Goal: Information Seeking & Learning: Learn about a topic

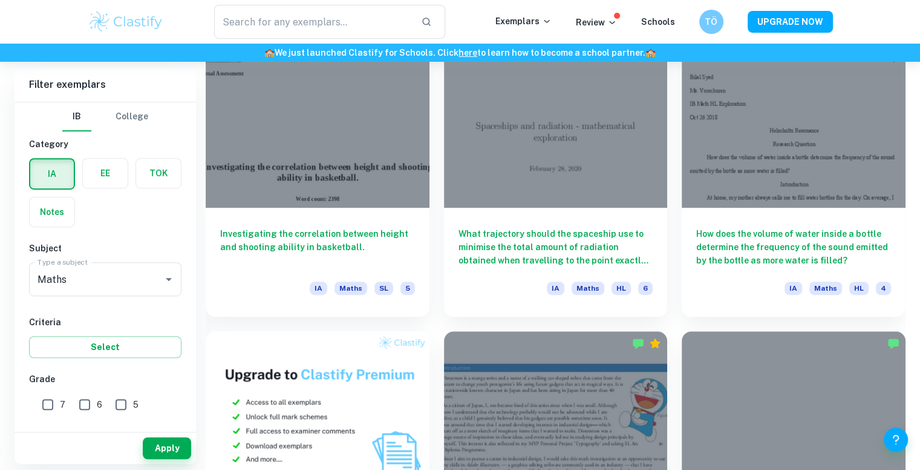
scroll to position [666, 0]
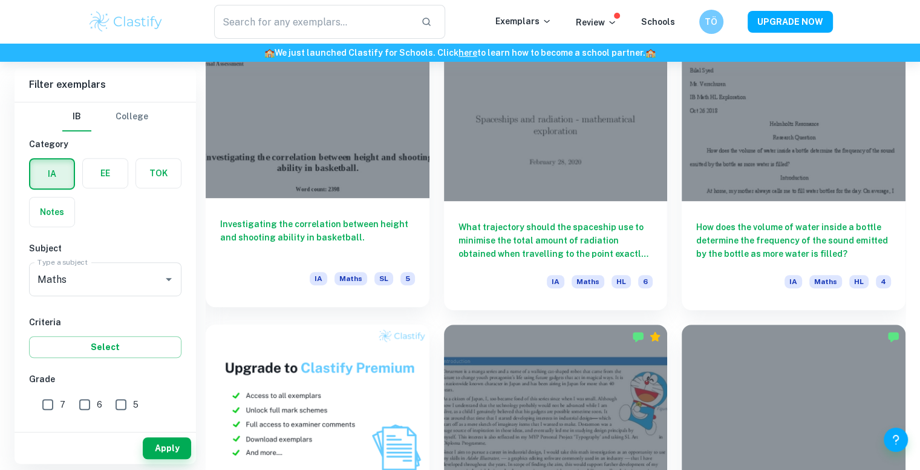
click at [373, 143] on div at bounding box center [318, 114] width 224 height 168
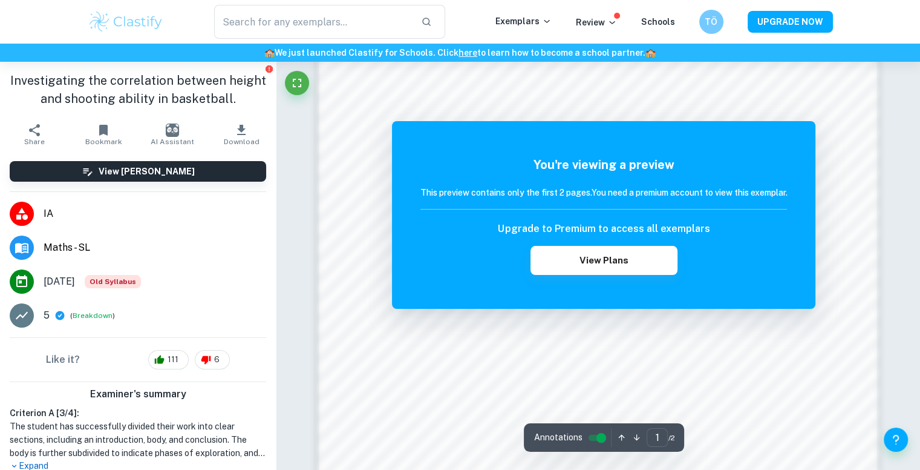
scroll to position [1029, 0]
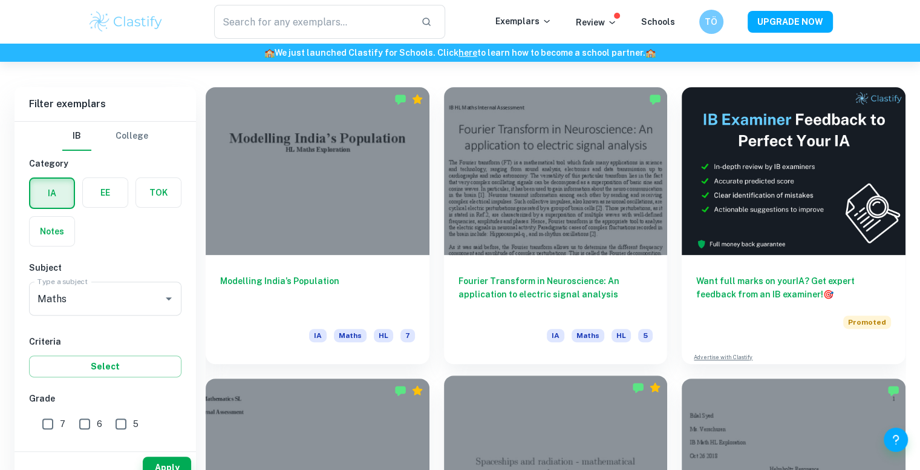
scroll to position [303, 0]
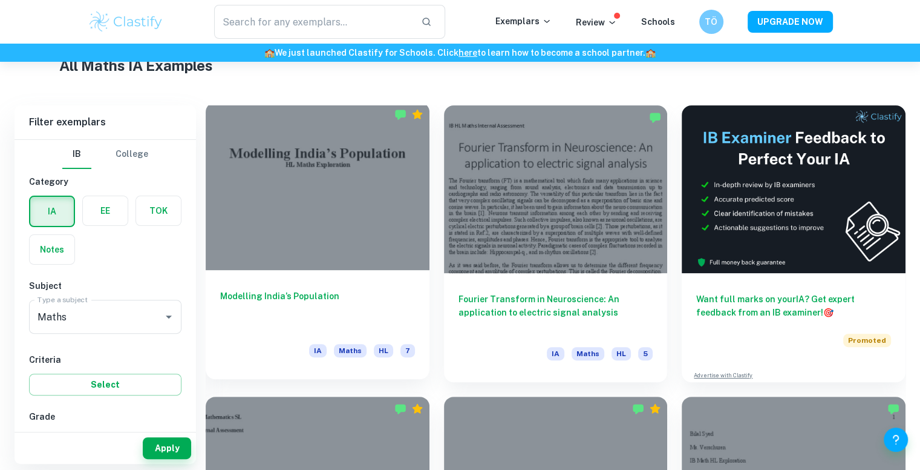
click at [356, 199] on div at bounding box center [318, 186] width 224 height 168
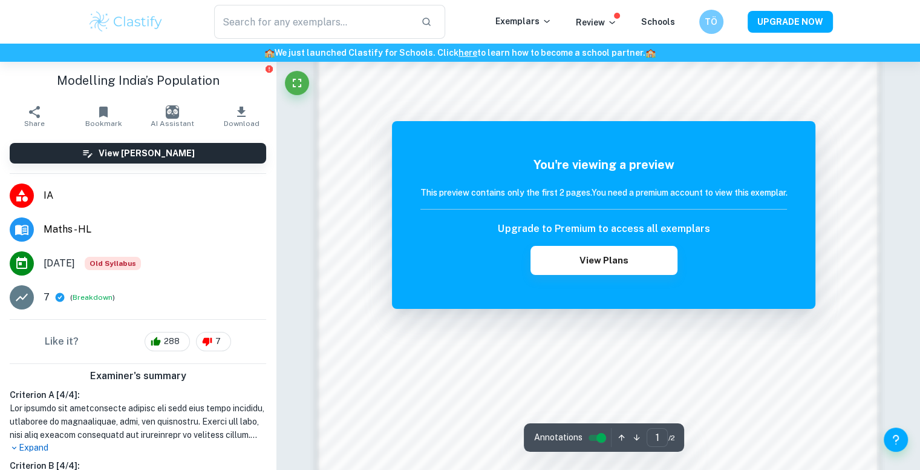
scroll to position [1089, 0]
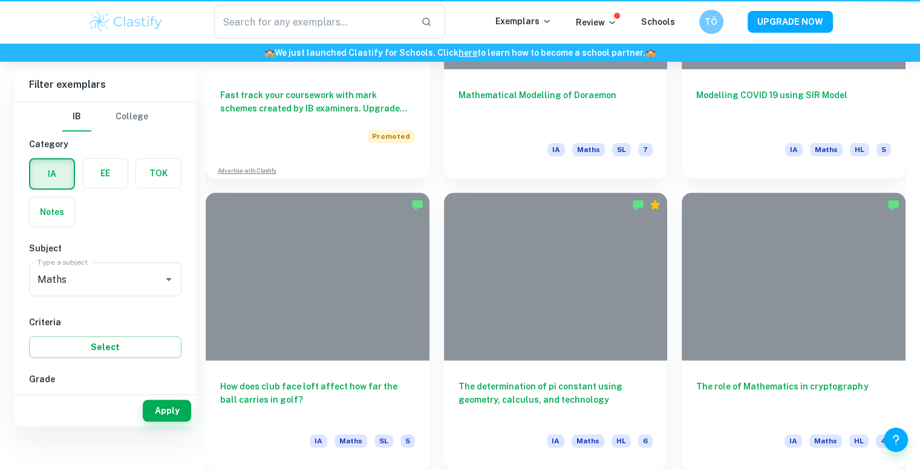
scroll to position [303, 0]
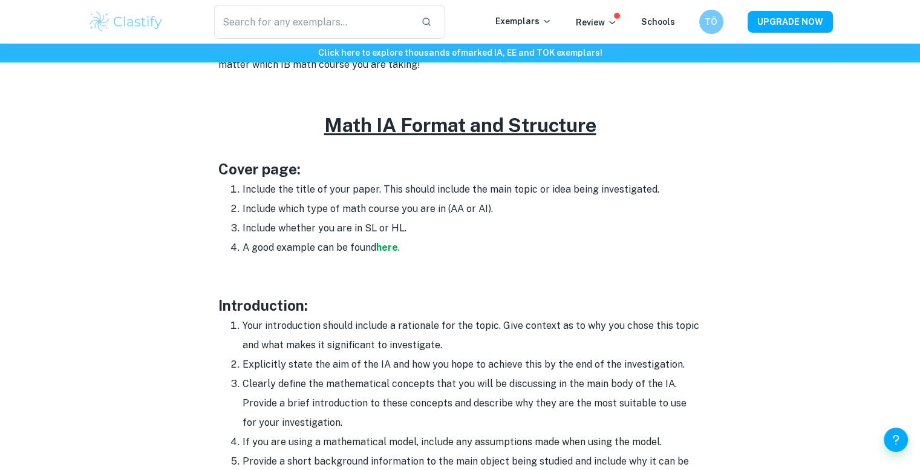
scroll to position [605, 0]
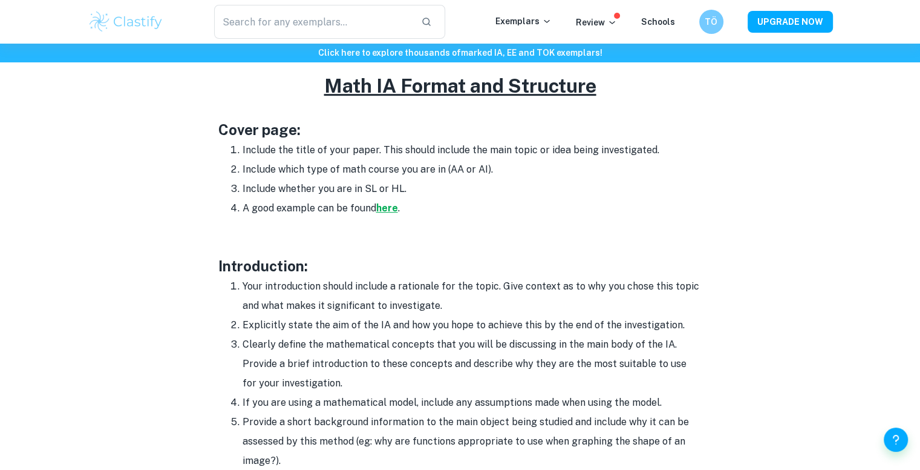
click at [384, 207] on strong "here" at bounding box center [387, 207] width 22 height 11
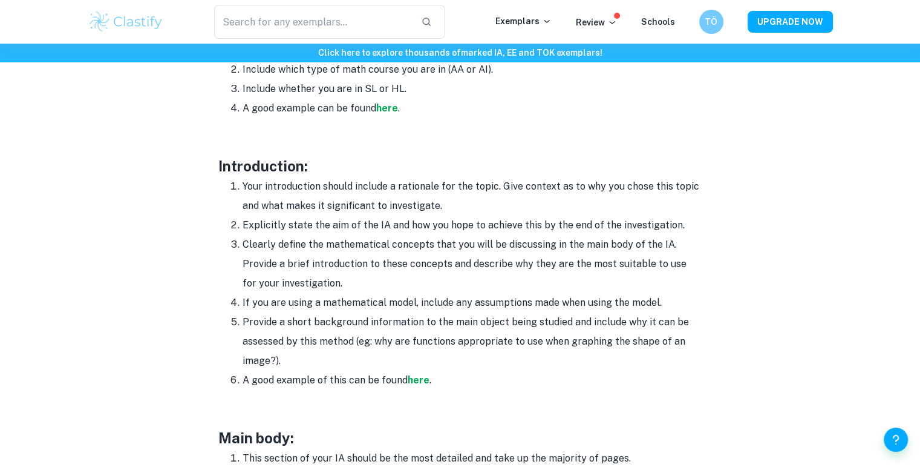
scroll to position [726, 0]
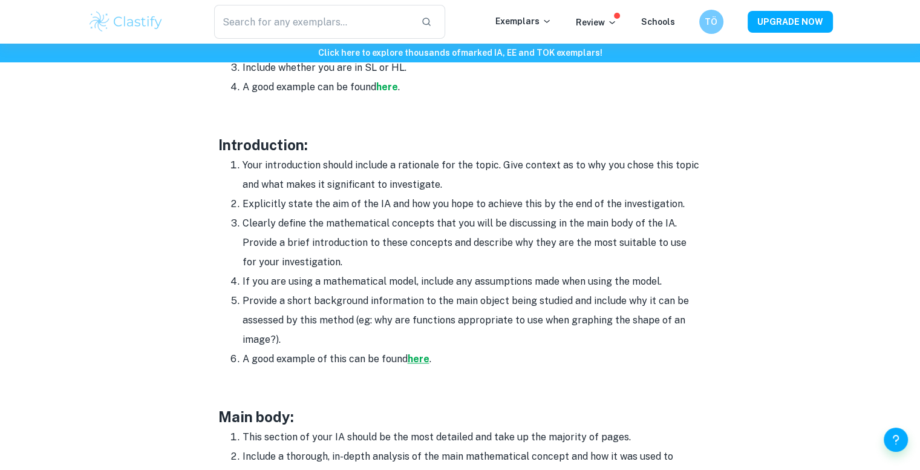
click at [416, 358] on strong "here" at bounding box center [419, 358] width 22 height 11
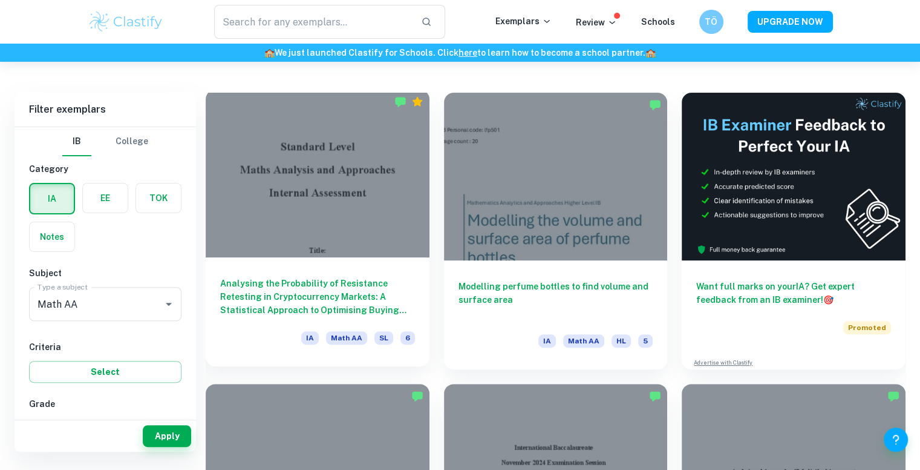
scroll to position [303, 0]
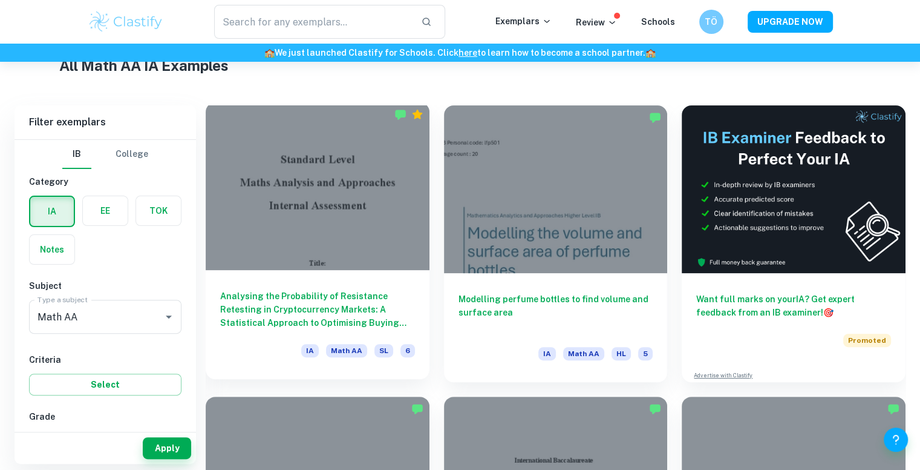
click at [326, 193] on div at bounding box center [318, 186] width 224 height 168
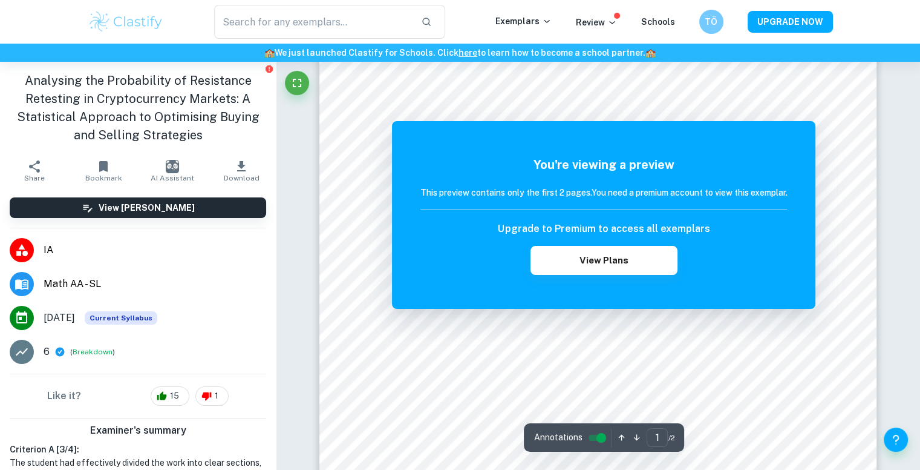
scroll to position [121, 0]
click at [591, 389] on div at bounding box center [598, 401] width 62 height 34
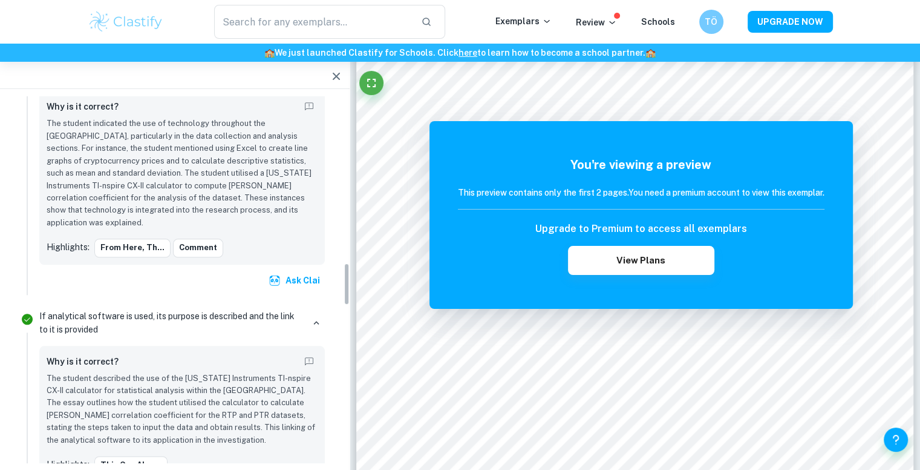
scroll to position [1313, 0]
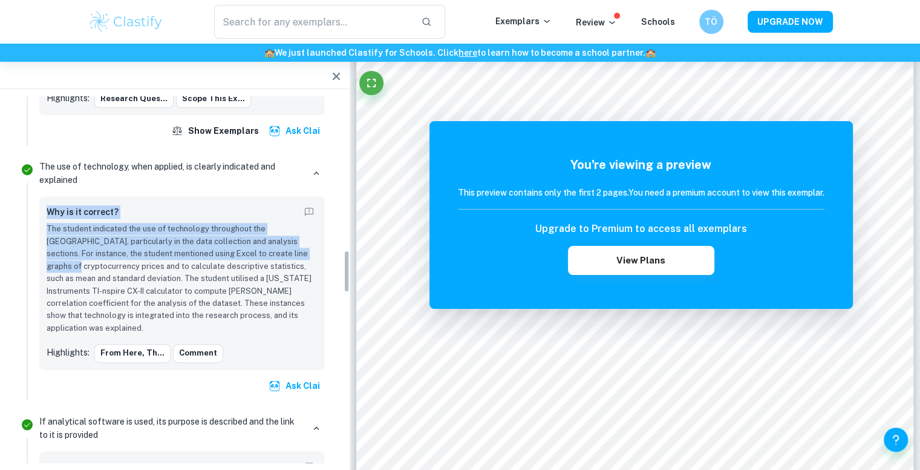
drag, startPoint x: 343, startPoint y: 264, endPoint x: 344, endPoint y: 180, distance: 84.7
click at [344, 180] on div "Total Marks Received XX / XX View Plans Hendra Marked by an official IB Examine…" at bounding box center [175, 357] width 350 height 3148
click at [337, 236] on div "Total Marks Received XX / XX View Plans Hendra Marked by an official IB Examine…" at bounding box center [175, 357] width 350 height 3148
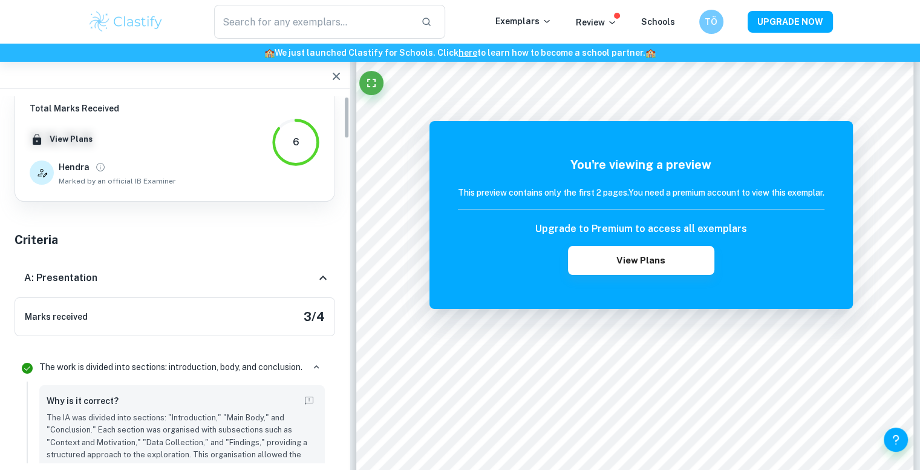
scroll to position [0, 0]
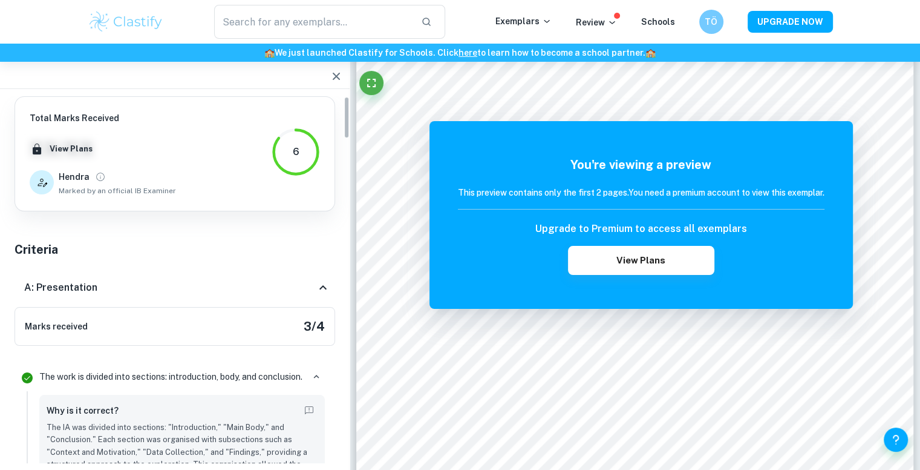
drag, startPoint x: 344, startPoint y: 264, endPoint x: 333, endPoint y: 83, distance: 181.9
click at [333, 83] on aside "Total Marks Received XX / XX View Plans Hendra Marked by an official IB Examine…" at bounding box center [175, 266] width 350 height 408
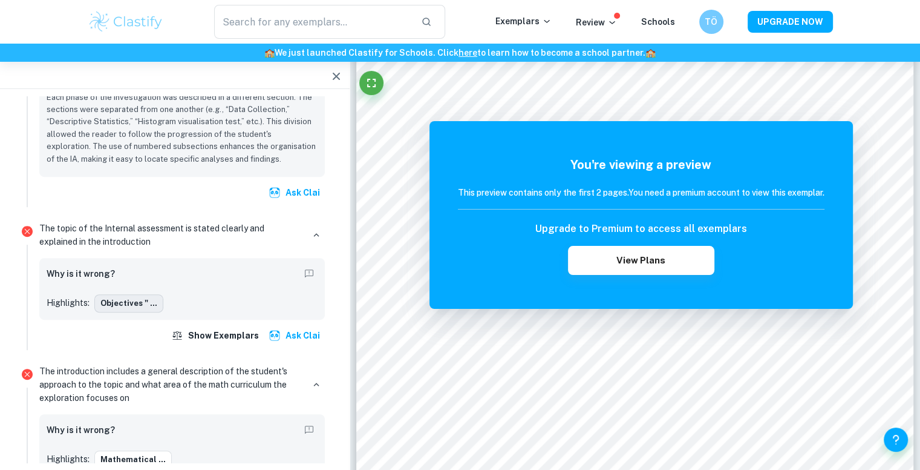
scroll to position [545, 0]
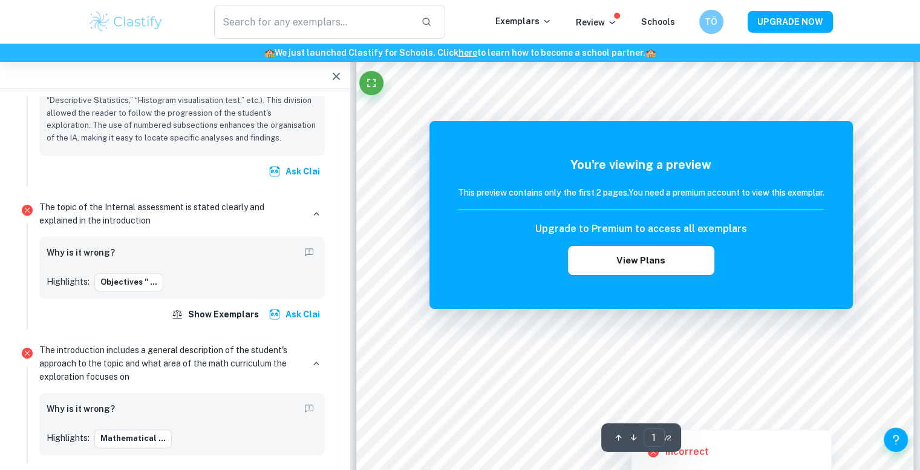
click at [461, 353] on div at bounding box center [635, 362] width 447 height 43
click at [462, 364] on div at bounding box center [635, 362] width 447 height 43
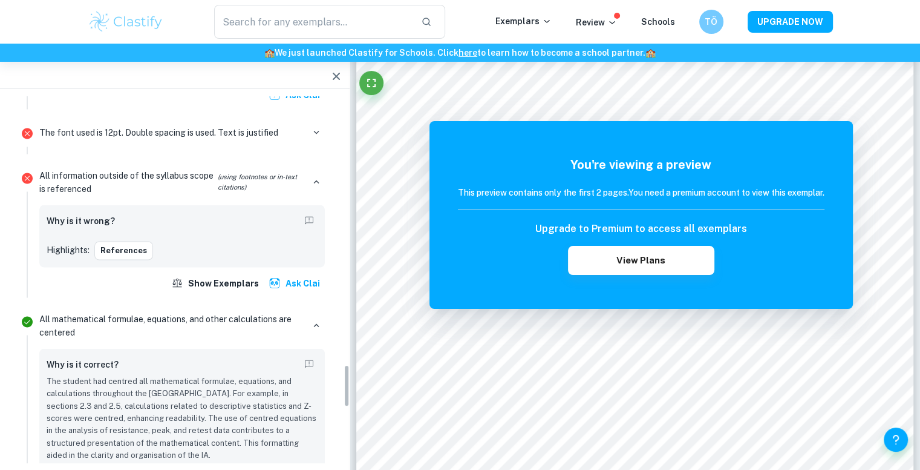
scroll to position [2273, 0]
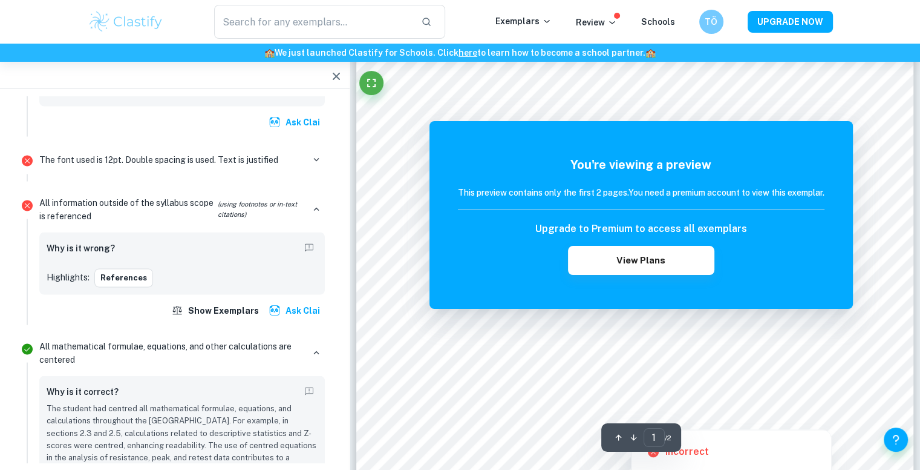
click at [492, 362] on div at bounding box center [635, 362] width 447 height 43
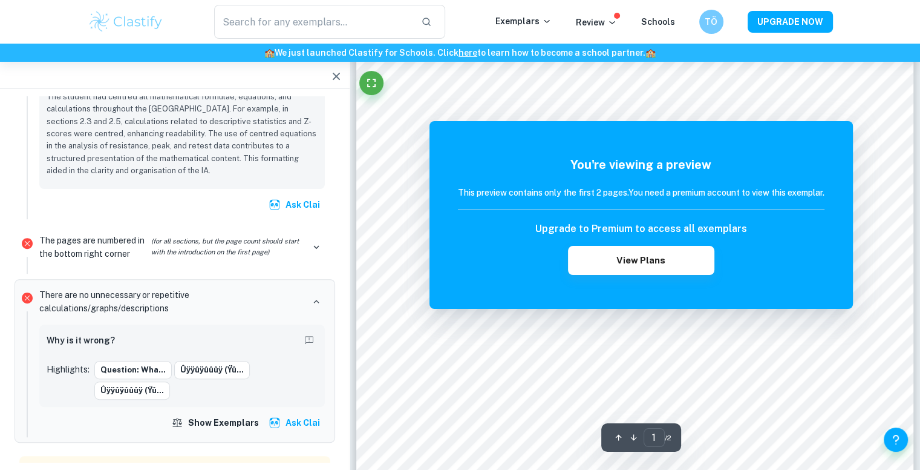
scroll to position [303, 0]
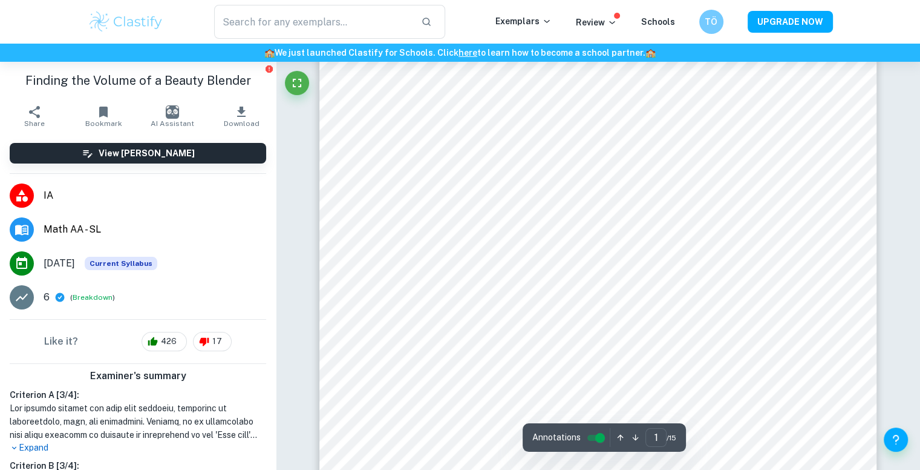
scroll to position [183, 0]
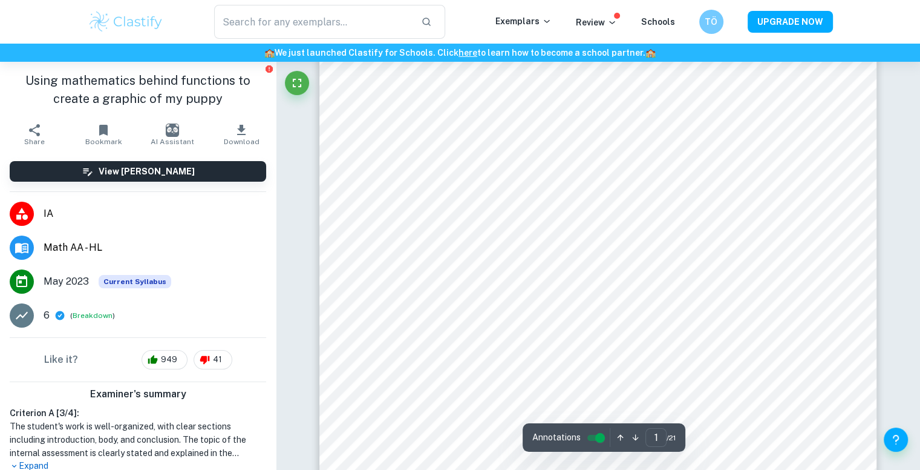
scroll to position [182, 0]
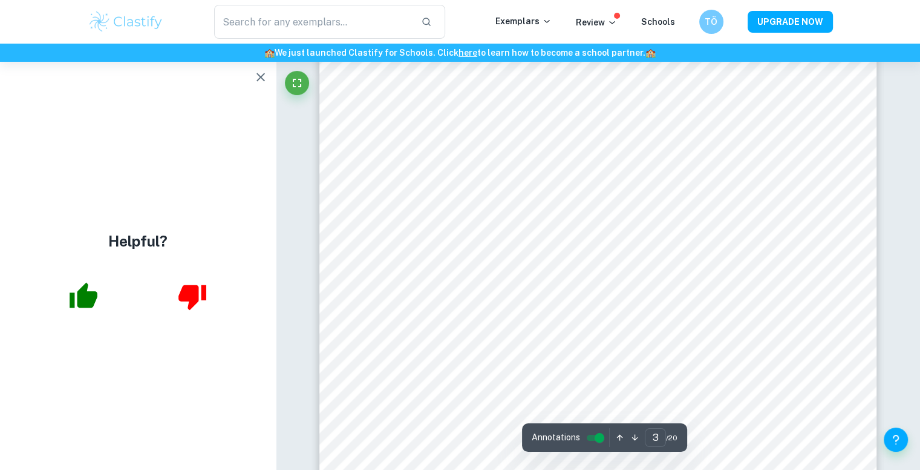
scroll to position [1707, 0]
click at [265, 72] on icon "button" at bounding box center [261, 77] width 15 height 15
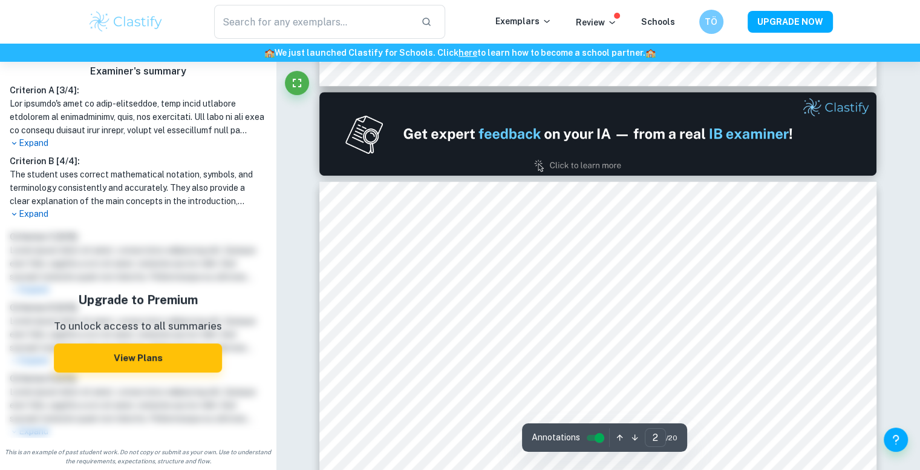
scroll to position [891, 0]
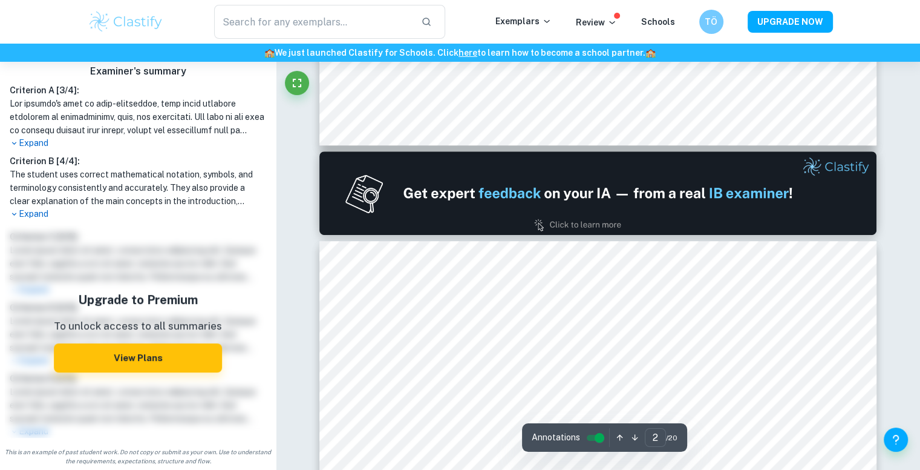
type input "1"
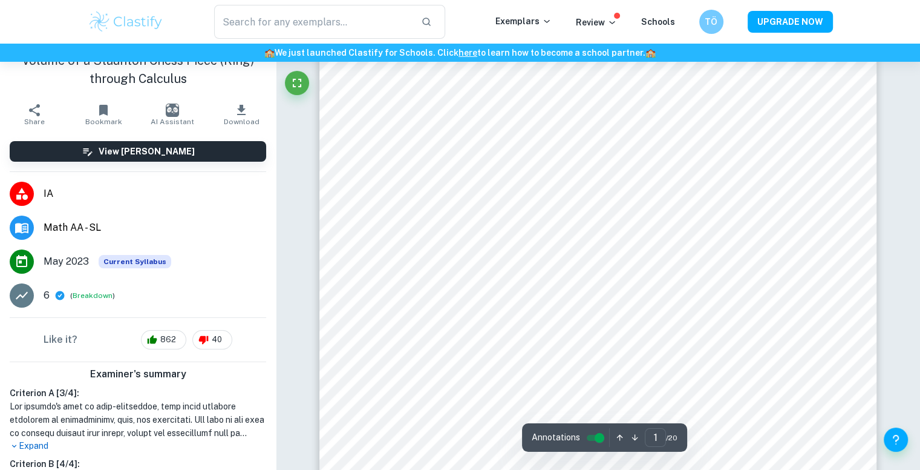
scroll to position [0, 0]
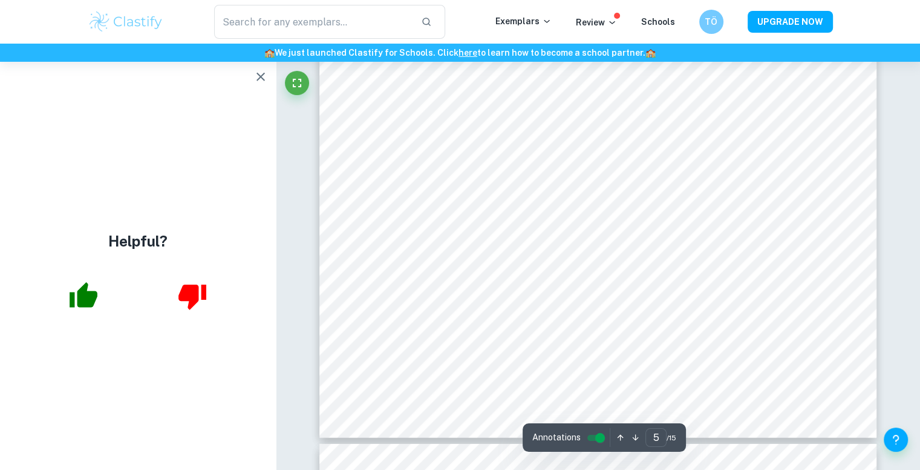
scroll to position [3209, 0]
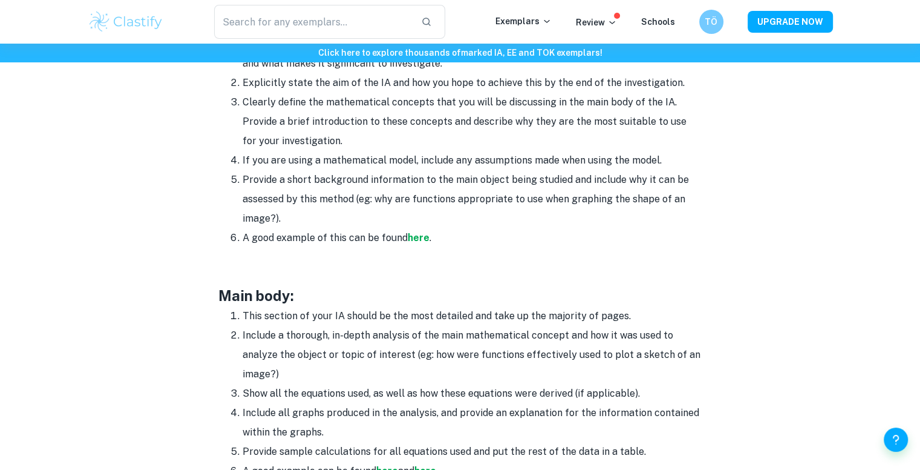
scroll to position [787, 0]
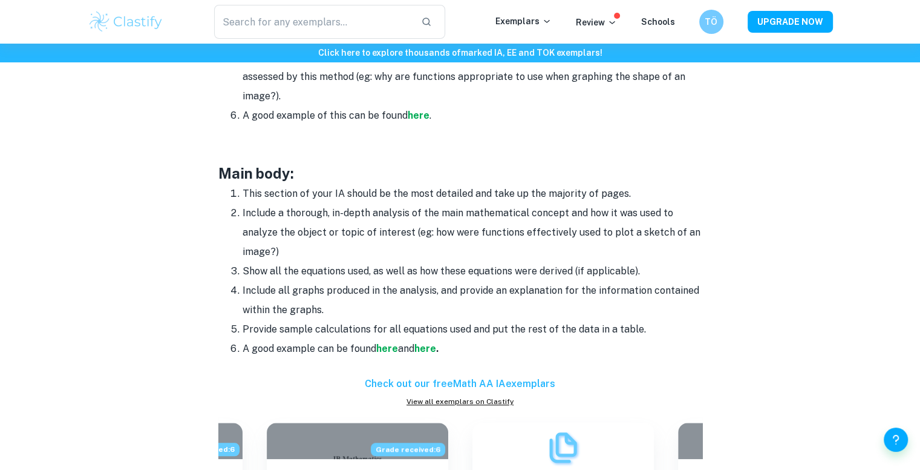
scroll to position [968, 0]
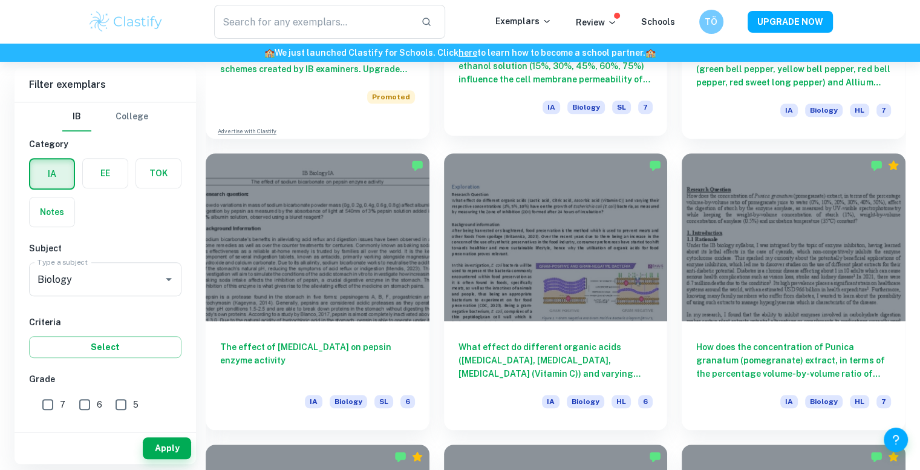
scroll to position [1150, 0]
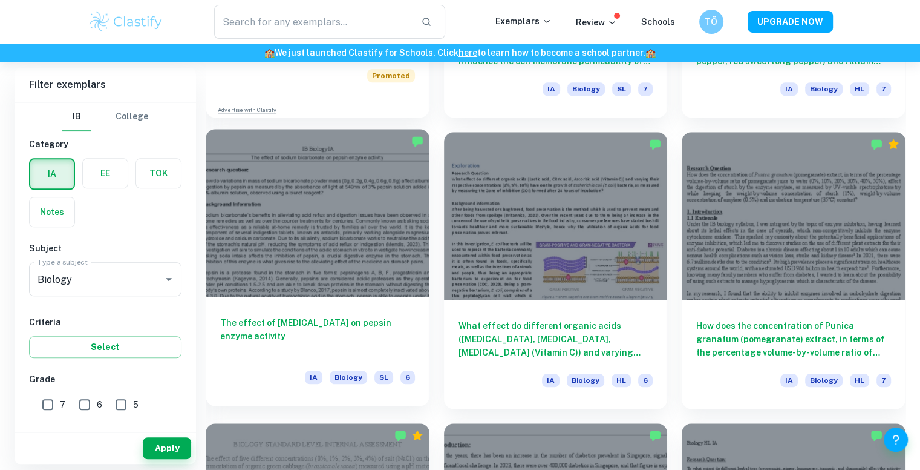
click at [361, 225] on div at bounding box center [318, 213] width 224 height 168
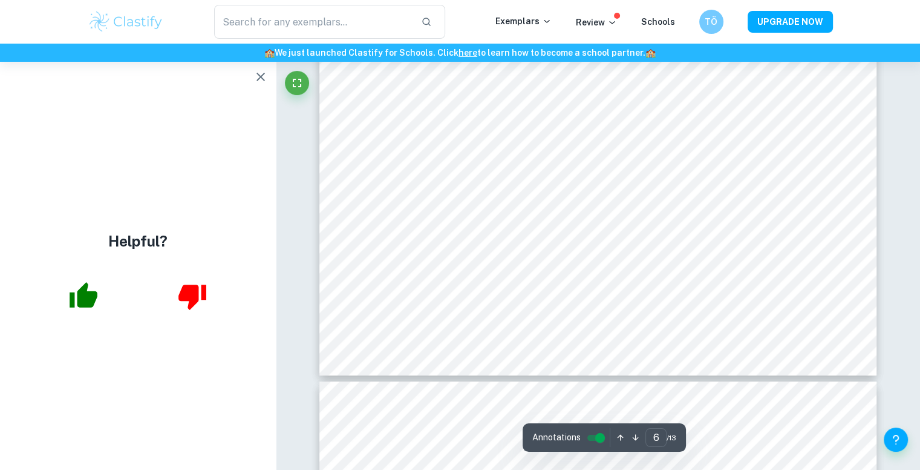
click at [254, 71] on icon "button" at bounding box center [261, 77] width 15 height 15
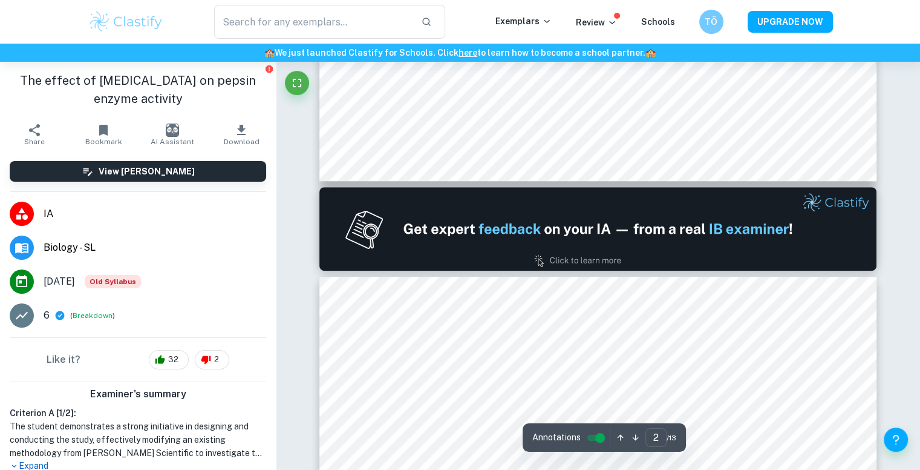
type input "1"
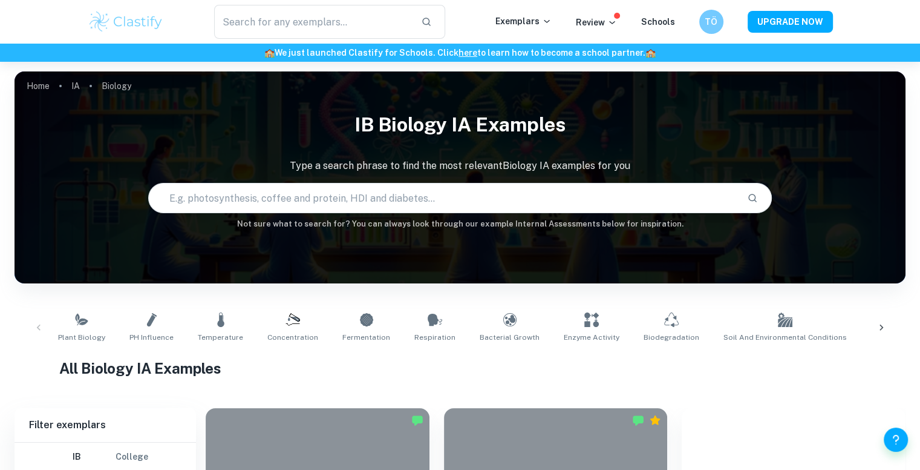
scroll to position [1150, 0]
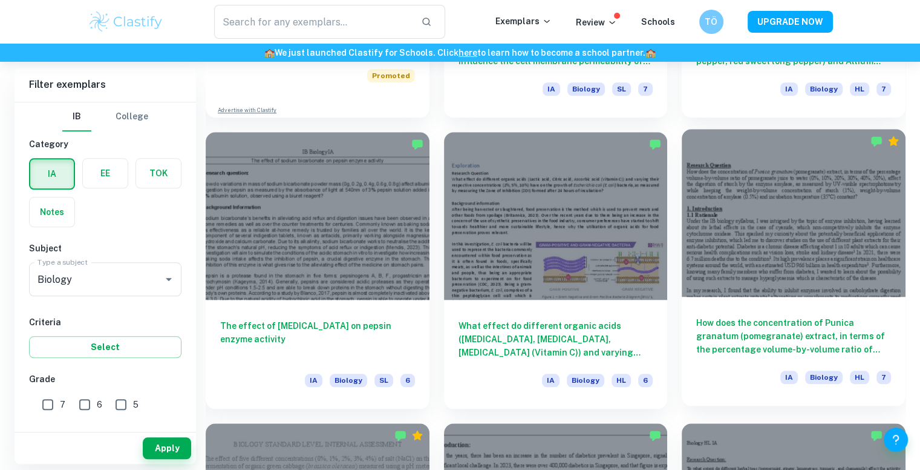
click at [793, 213] on div at bounding box center [794, 213] width 224 height 168
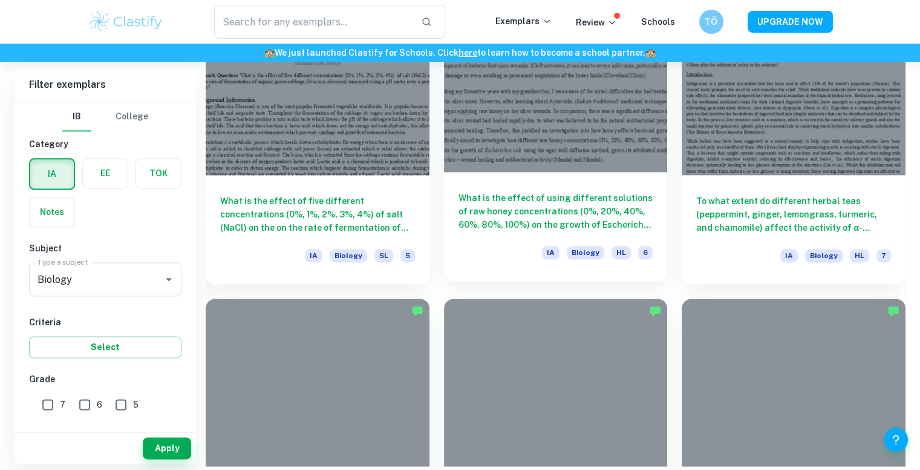
scroll to position [1573, 0]
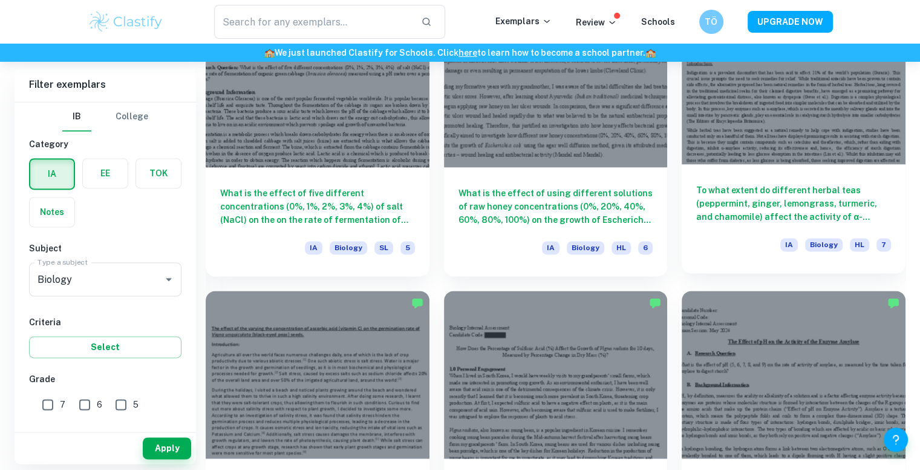
click at [835, 123] on div at bounding box center [794, 80] width 224 height 168
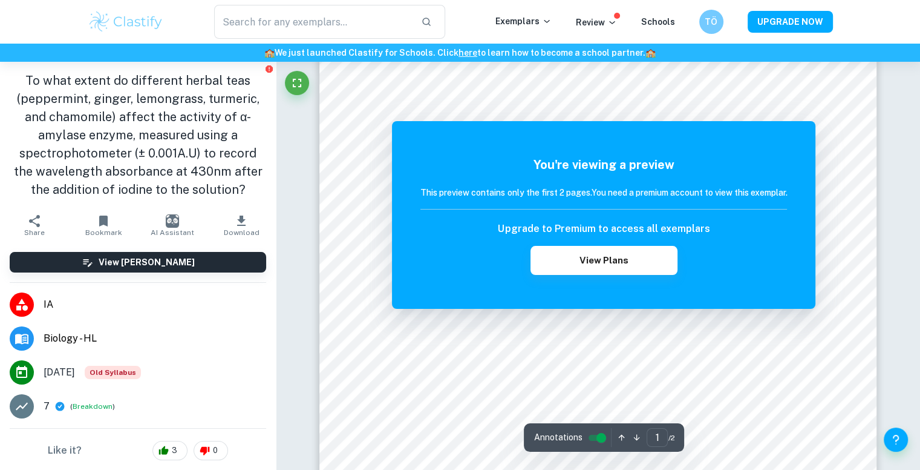
scroll to position [82, 0]
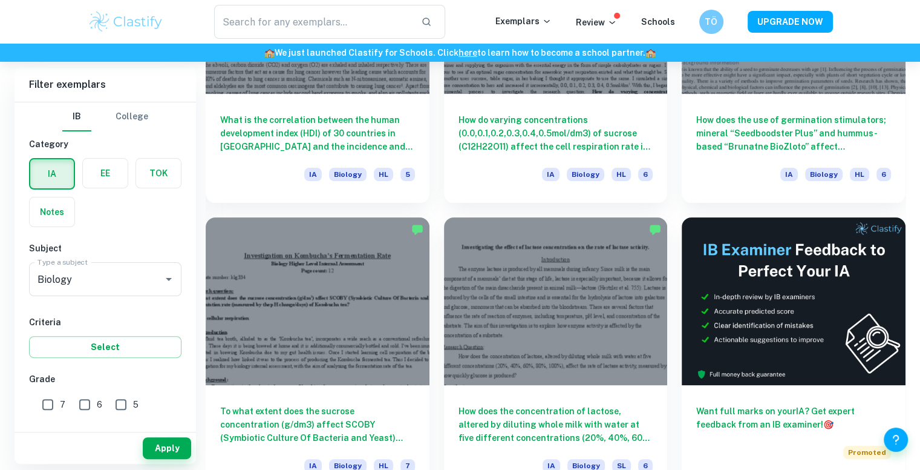
scroll to position [4902, 0]
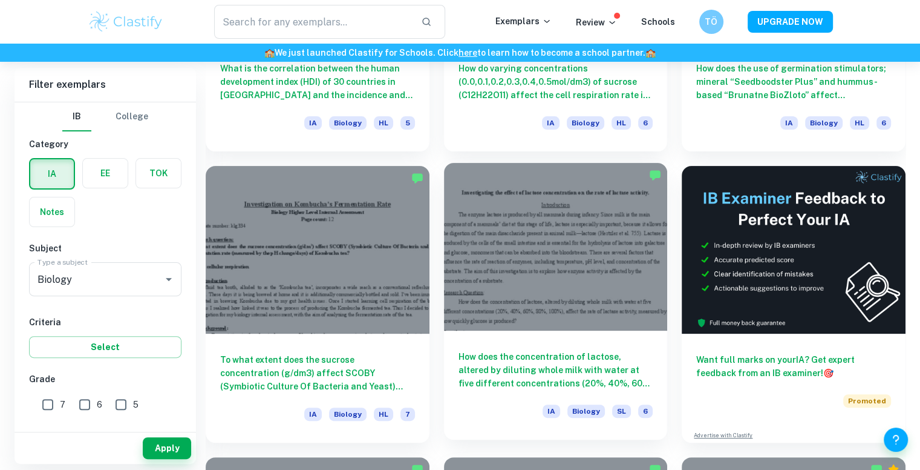
click at [562, 224] on div at bounding box center [556, 247] width 224 height 168
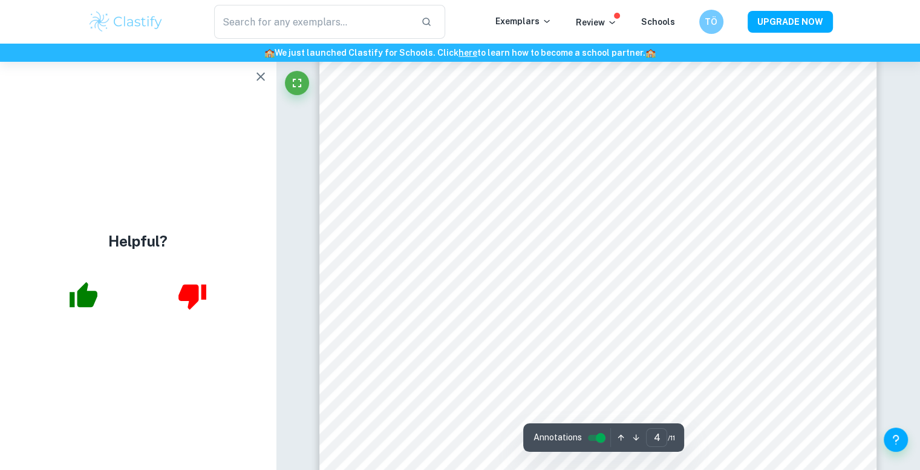
scroll to position [2058, 0]
type input "1"
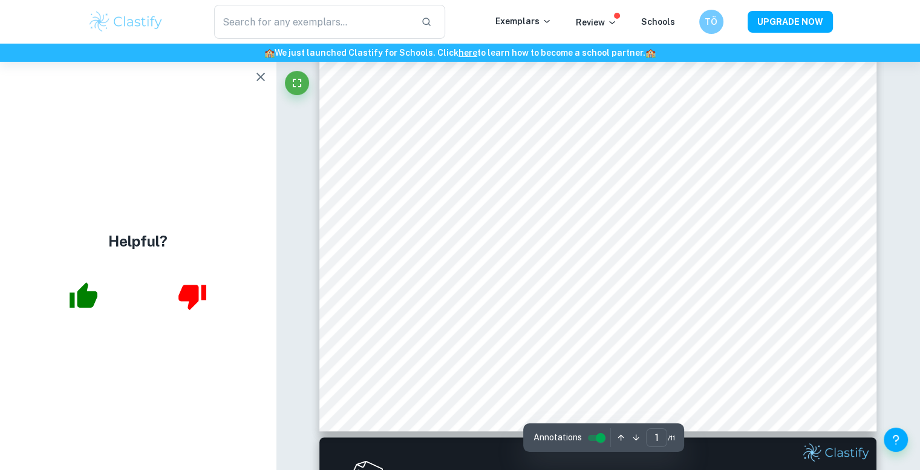
scroll to position [0, 0]
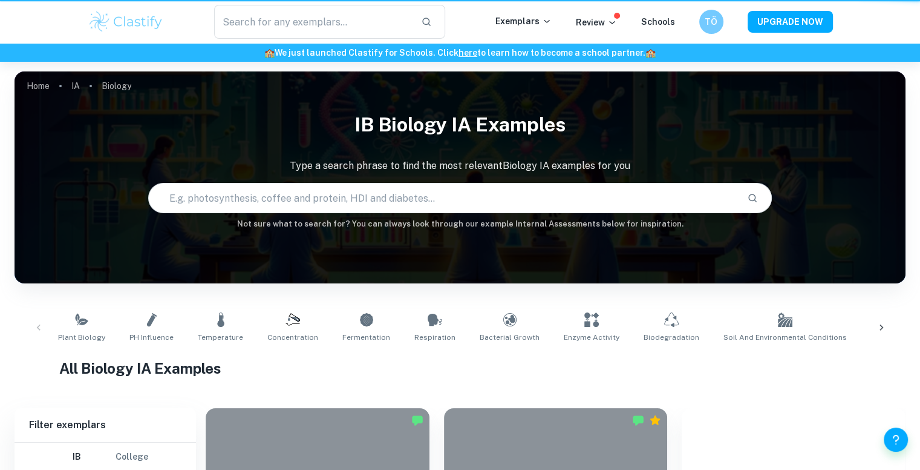
scroll to position [4632, 0]
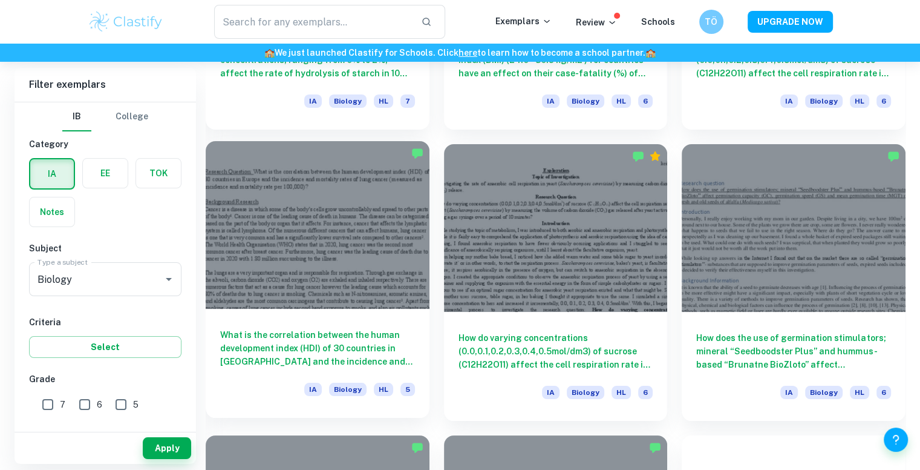
click at [356, 267] on div at bounding box center [318, 225] width 224 height 168
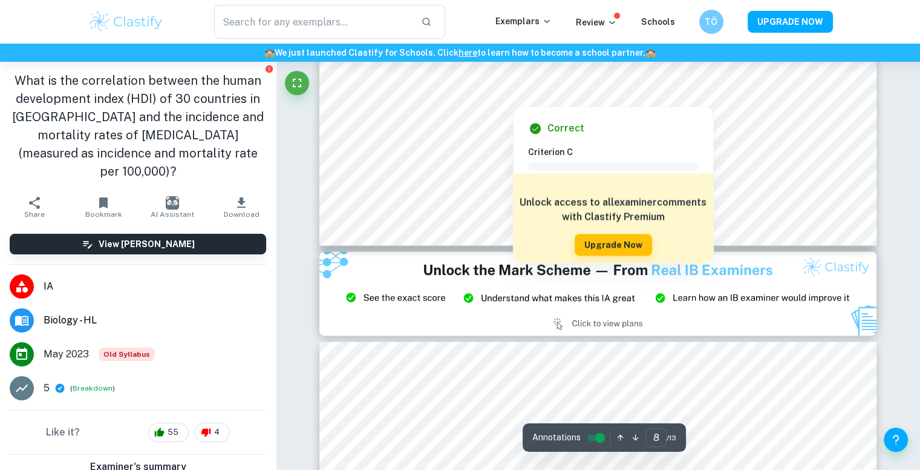
scroll to position [6536, 0]
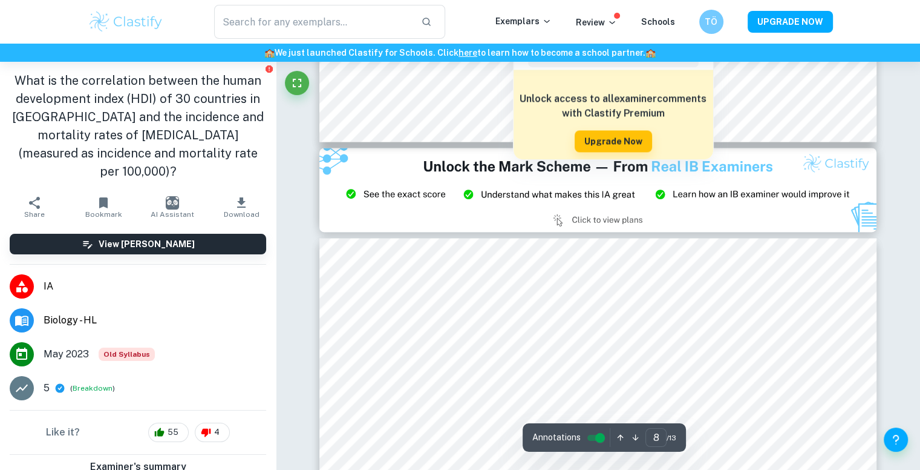
type input "9"
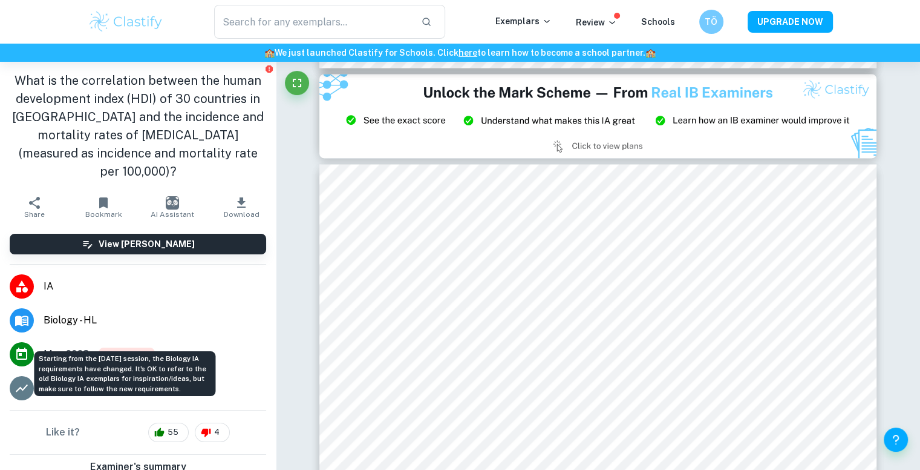
click at [126, 347] on span "Old Syllabus" at bounding box center [127, 353] width 56 height 13
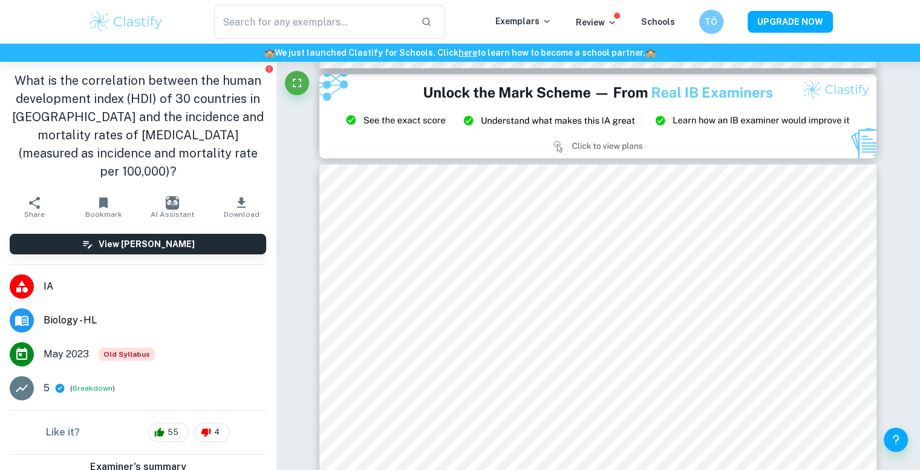
click at [133, 313] on span "Biology - HL" at bounding box center [155, 320] width 223 height 15
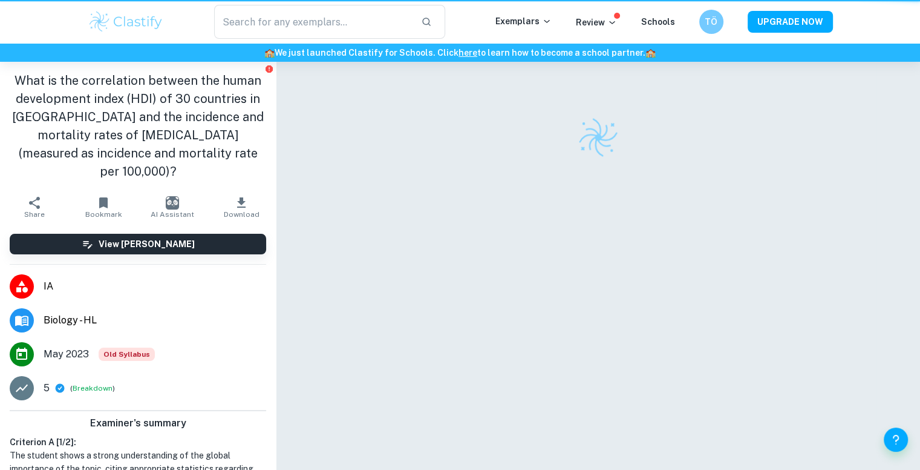
scroll to position [62, 0]
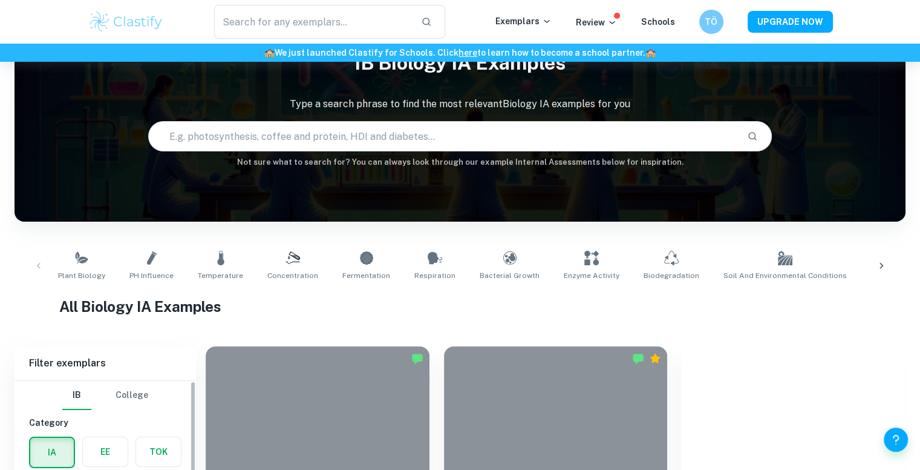
scroll to position [4632, 0]
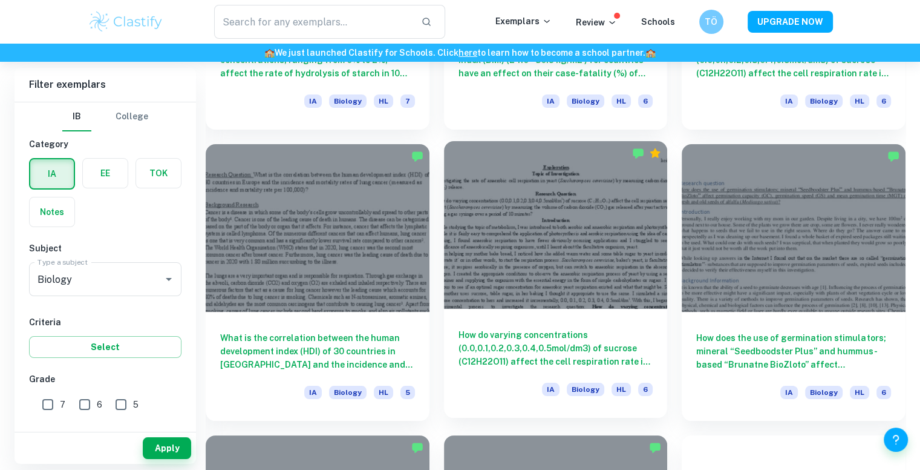
click at [575, 238] on div at bounding box center [556, 225] width 224 height 168
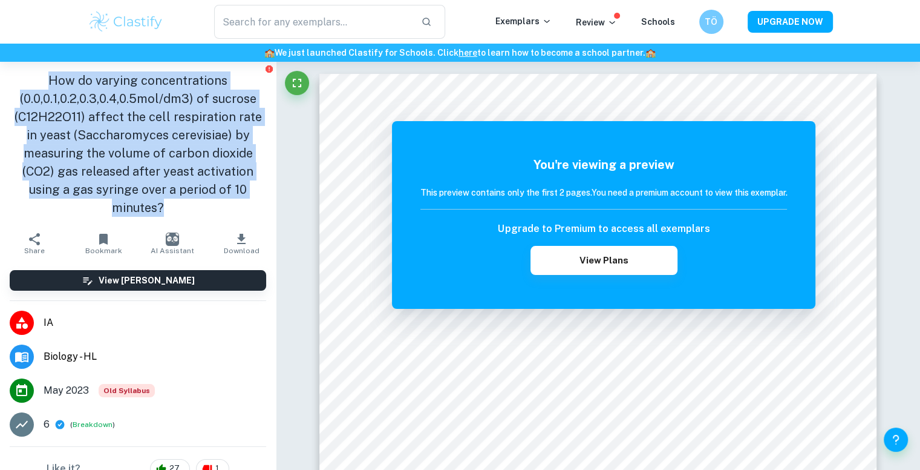
drag, startPoint x: 157, startPoint y: 204, endPoint x: 28, endPoint y: 77, distance: 181.0
click at [28, 77] on h1 "How do varying concentrations (0.0,0.1,0.2,0.3,0.4,0.5mol/dm3) of sucrose (C12H…" at bounding box center [138, 143] width 257 height 145
copy h1 "How do varying concentrations (0.0,0.1,0.2,0.3,0.4,0.5mol/dm3) of sucrose (C12H…"
